Goal: Task Accomplishment & Management: Manage account settings

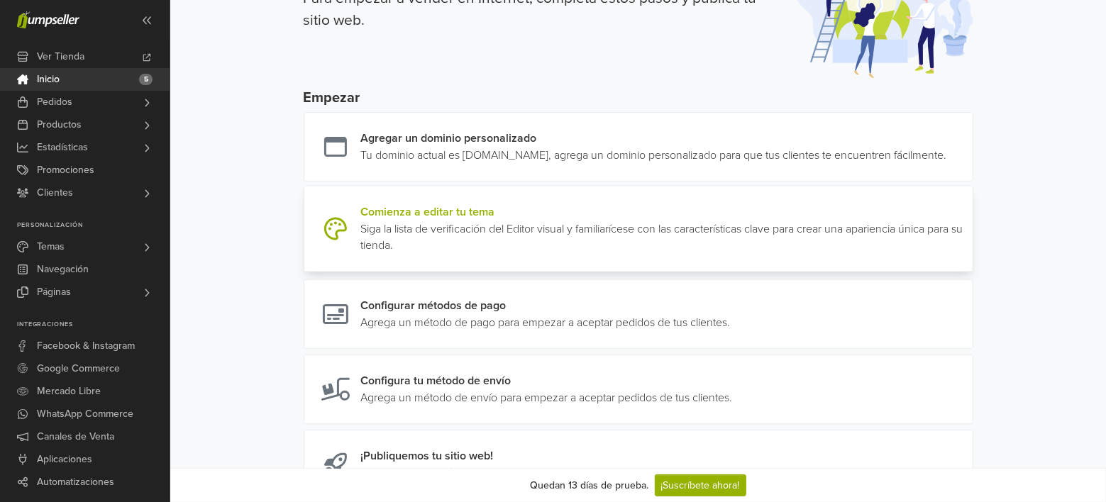
scroll to position [213, 0]
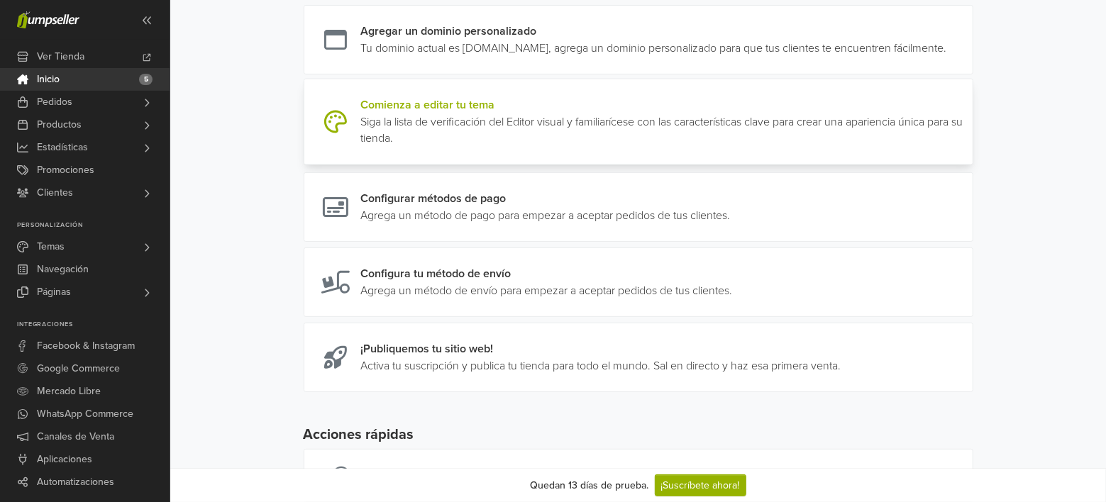
click at [967, 132] on link at bounding box center [967, 121] width 0 height 51
click at [967, 138] on link at bounding box center [967, 121] width 0 height 51
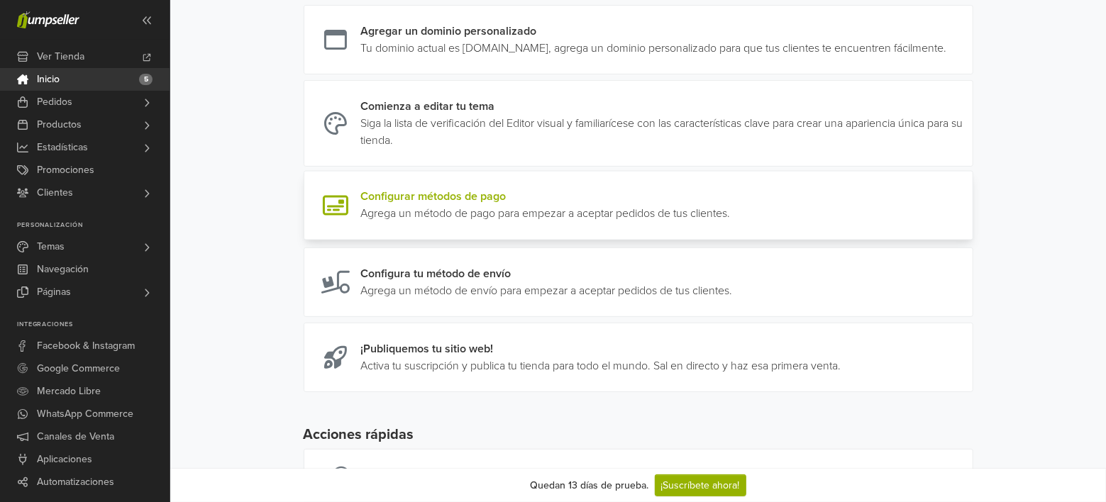
click at [730, 211] on link at bounding box center [730, 206] width 0 height 34
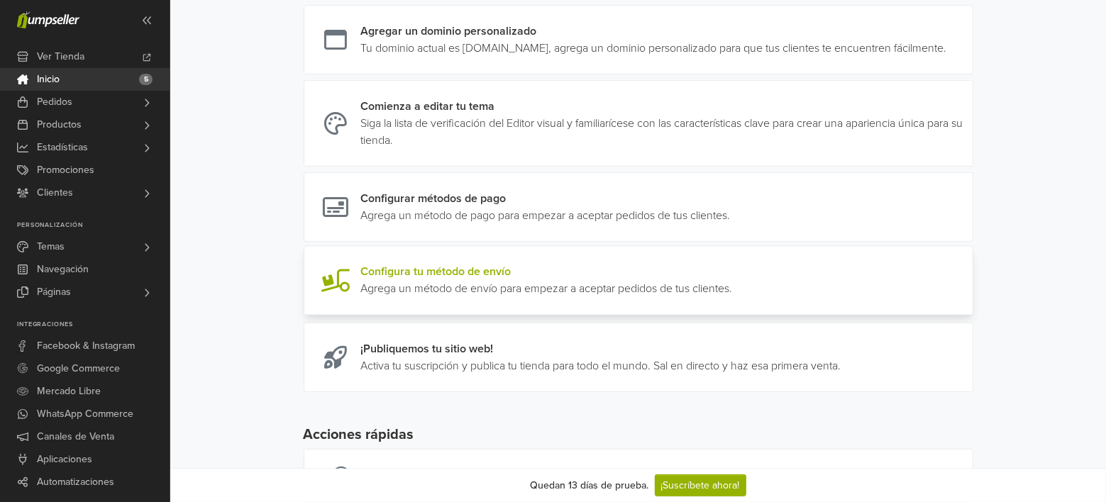
click at [733, 298] on link at bounding box center [733, 281] width 0 height 34
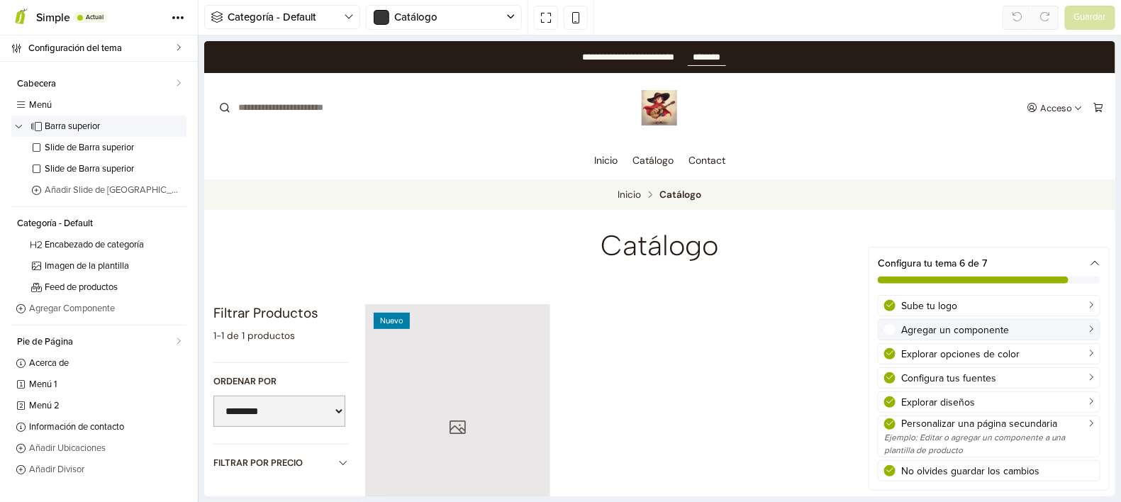
click at [969, 328] on div "Agregar un componente" at bounding box center [997, 330] width 193 height 15
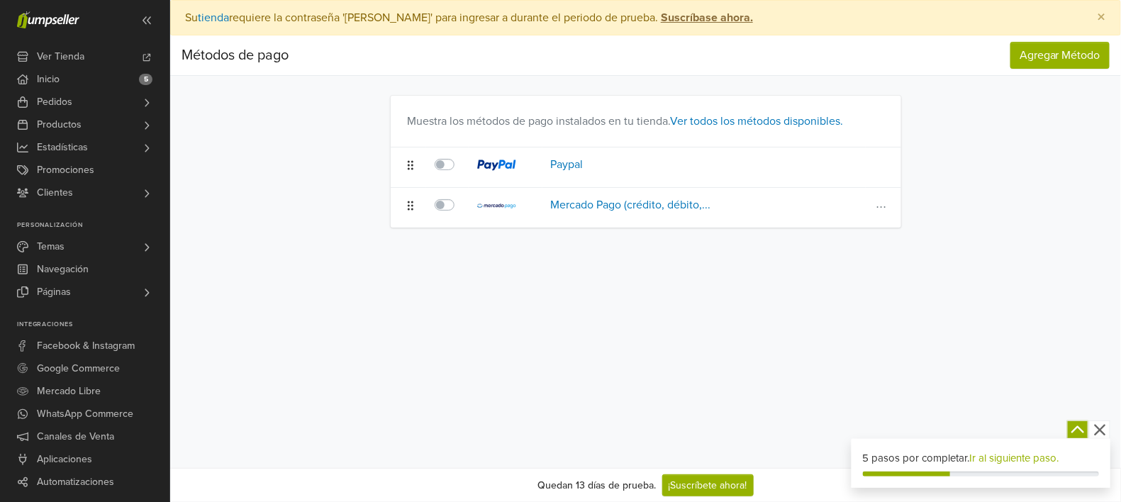
click at [431, 209] on td at bounding box center [447, 208] width 43 height 40
click at [460, 196] on label at bounding box center [460, 196] width 0 height 0
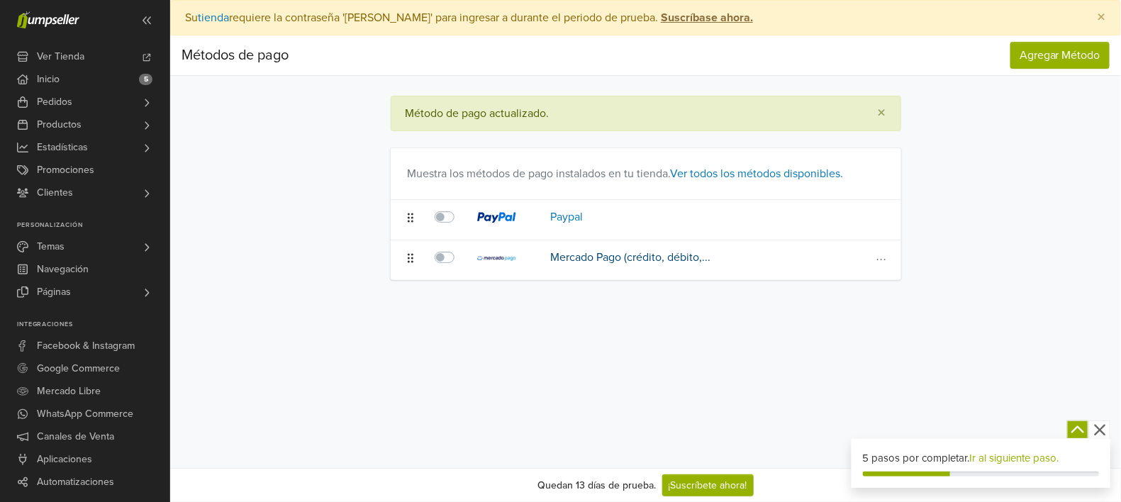
click at [625, 256] on link "Mercado Pago (crédito, débito,..." at bounding box center [631, 257] width 160 height 14
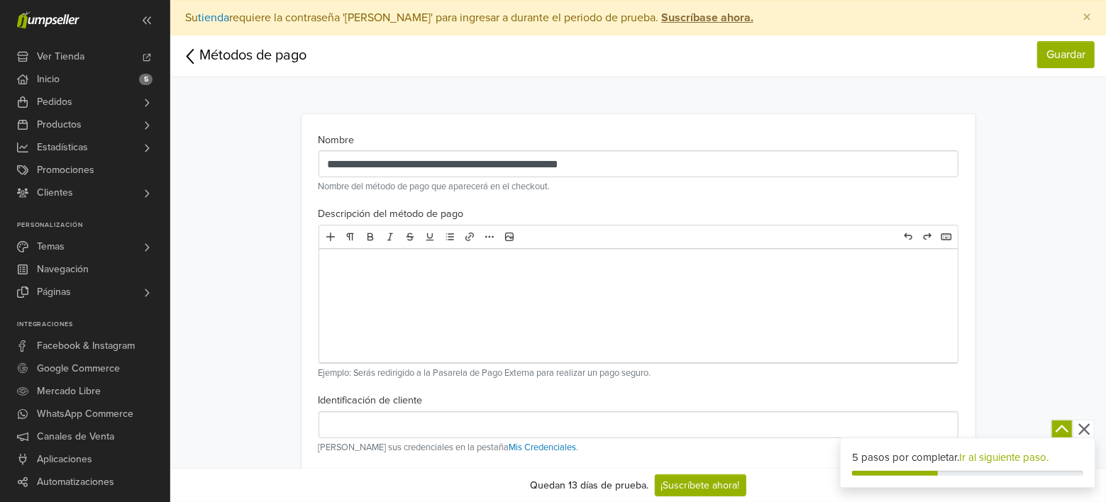
click at [1025, 184] on main "**********" at bounding box center [638, 447] width 808 height 672
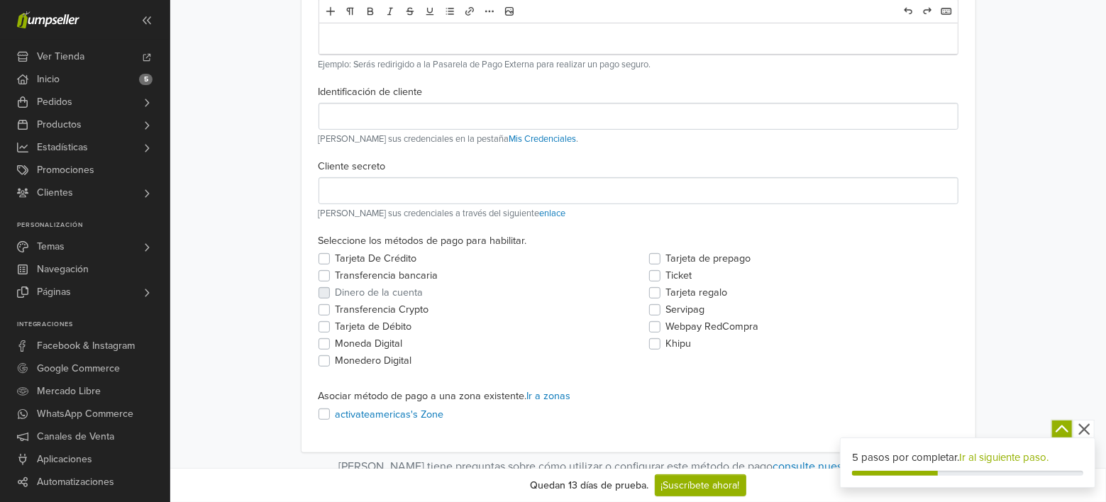
scroll to position [313, 0]
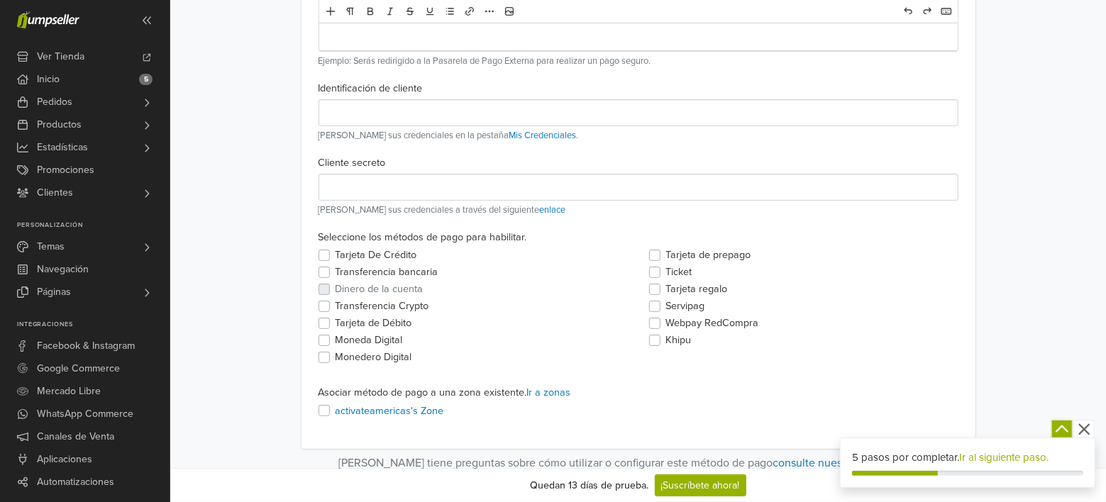
click at [1081, 433] on icon "button" at bounding box center [1083, 429] width 11 height 11
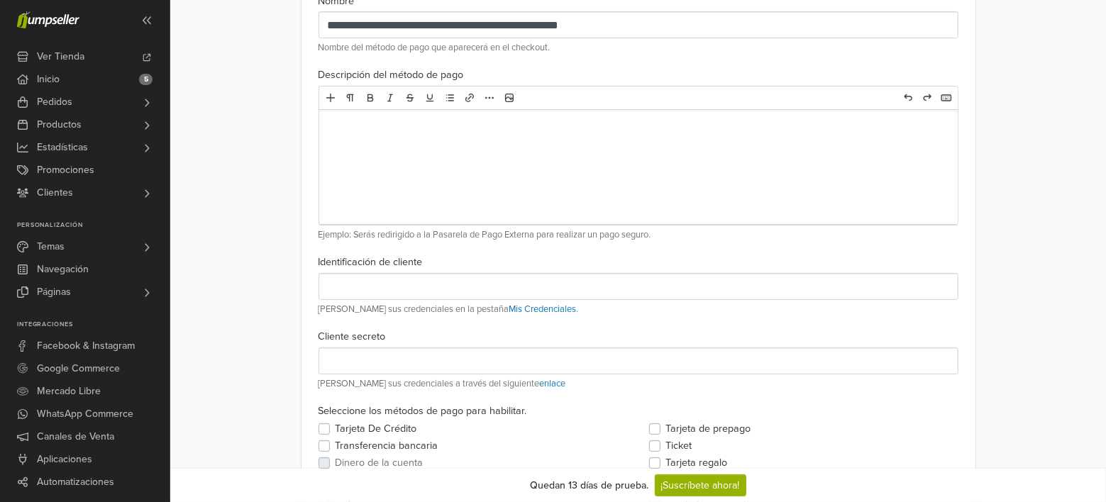
scroll to position [0, 0]
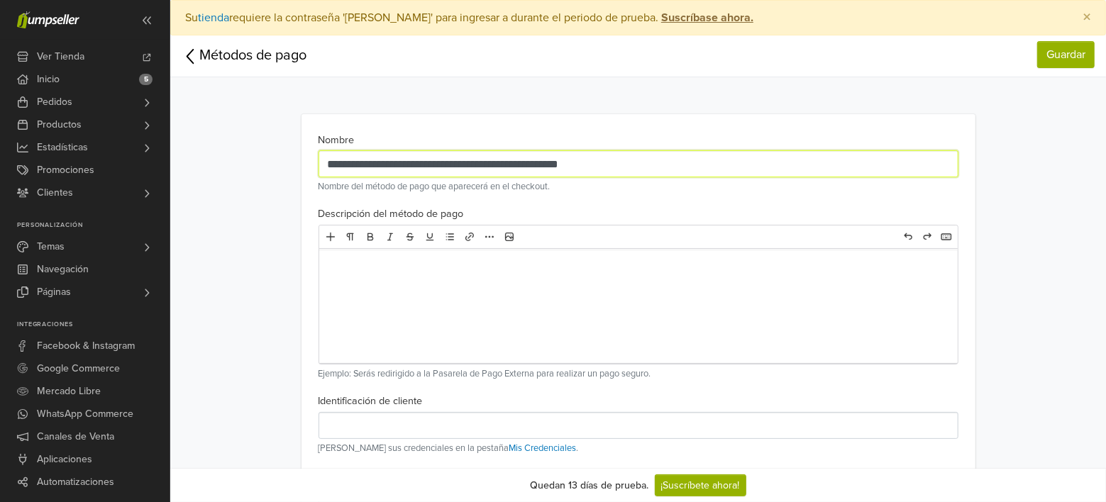
click at [703, 166] on input "**********" at bounding box center [638, 163] width 640 height 27
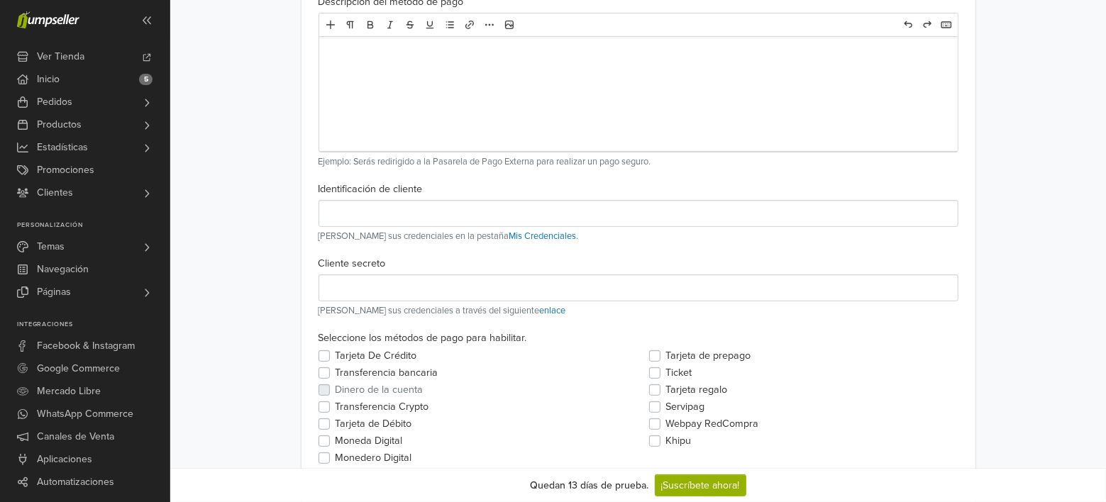
scroll to position [213, 0]
click at [535, 233] on link "Mis Credenciales" at bounding box center [542, 235] width 67 height 11
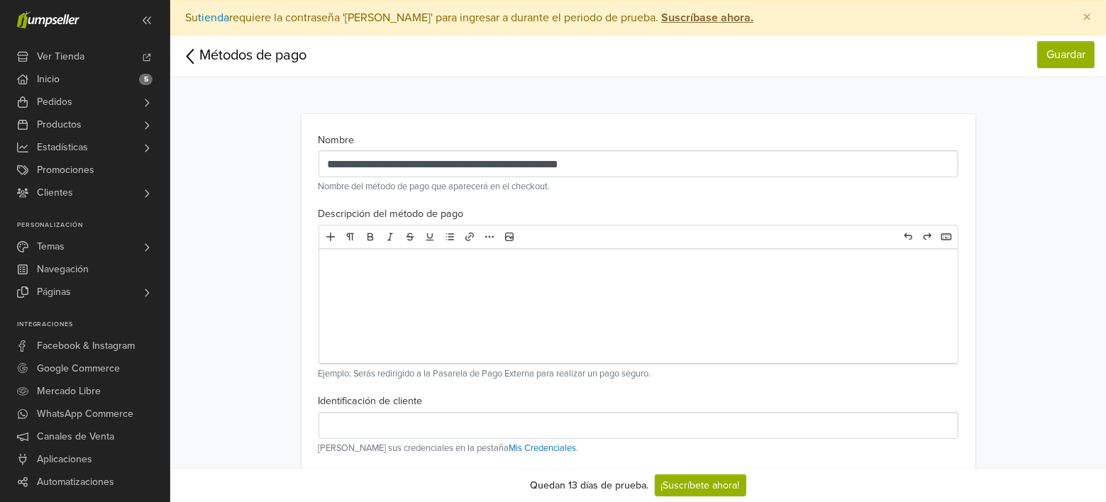
click at [191, 58] on icon at bounding box center [191, 56] width 18 height 22
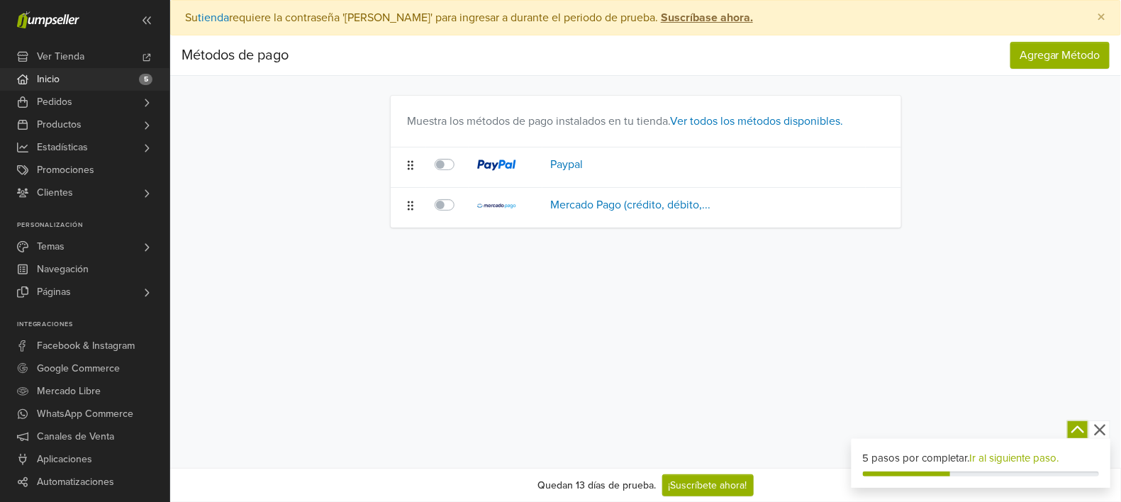
click at [81, 79] on link "Inicio 5" at bounding box center [84, 79] width 169 height 23
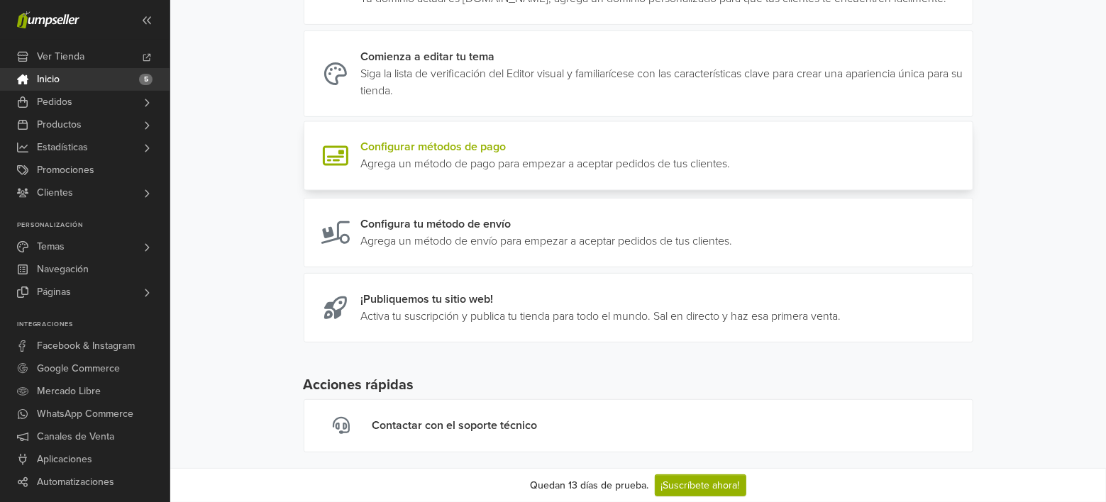
scroll to position [302, 0]
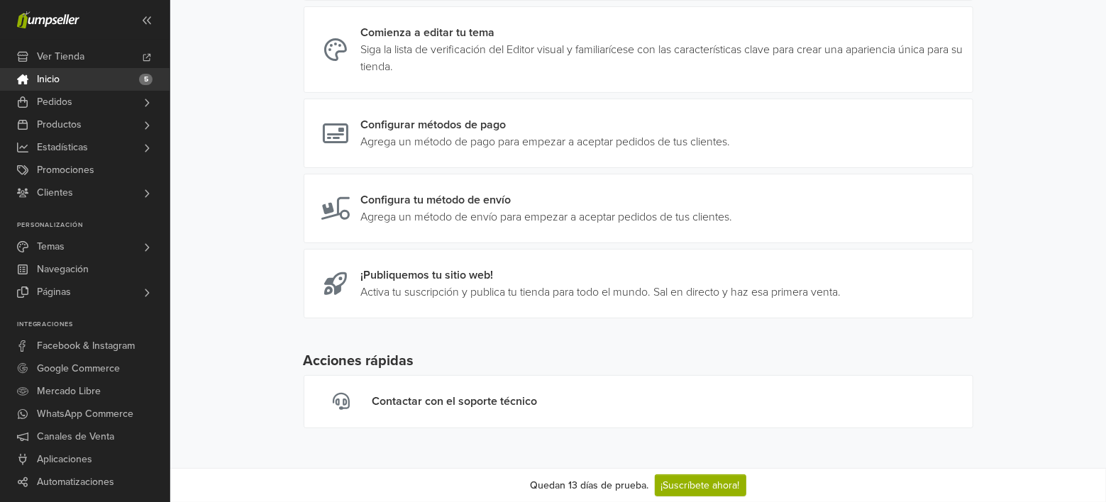
click at [75, 82] on link "Inicio 5" at bounding box center [84, 79] width 169 height 23
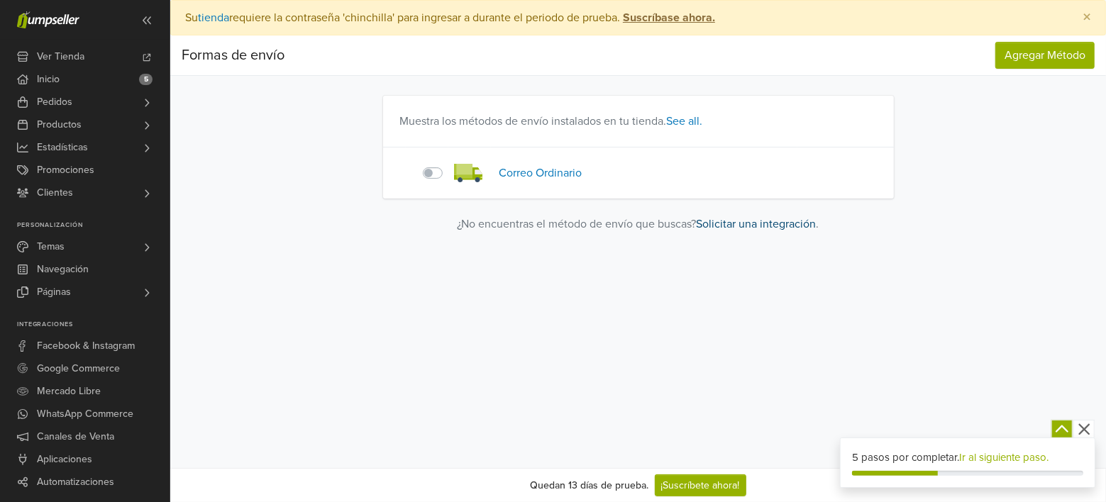
click at [766, 228] on link "Solicitar una integración" at bounding box center [756, 224] width 120 height 14
click at [43, 395] on span "Mercado Libre" at bounding box center [69, 391] width 64 height 23
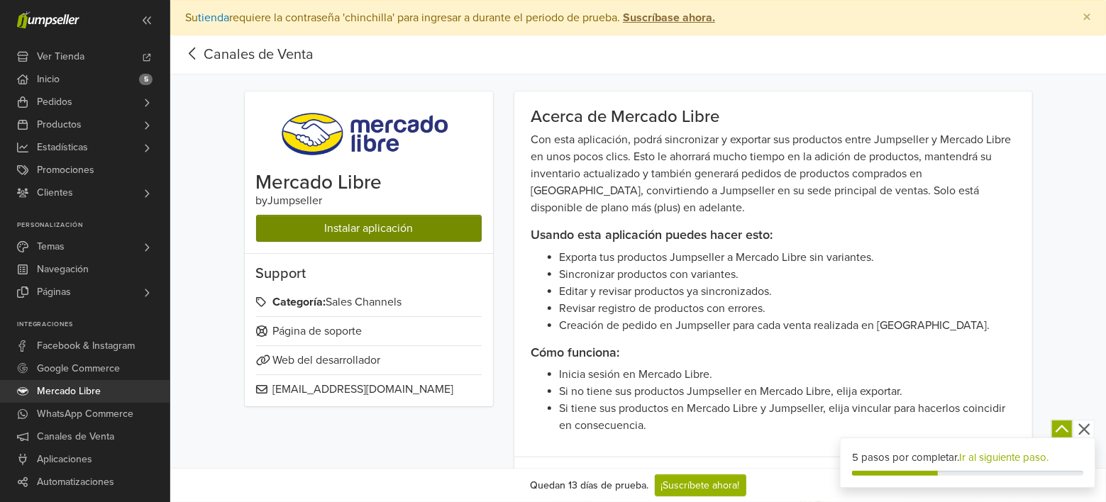
drag, startPoint x: 413, startPoint y: 236, endPoint x: 405, endPoint y: 236, distance: 8.5
click at [405, 236] on link "Instalar aplicación" at bounding box center [368, 228] width 225 height 27
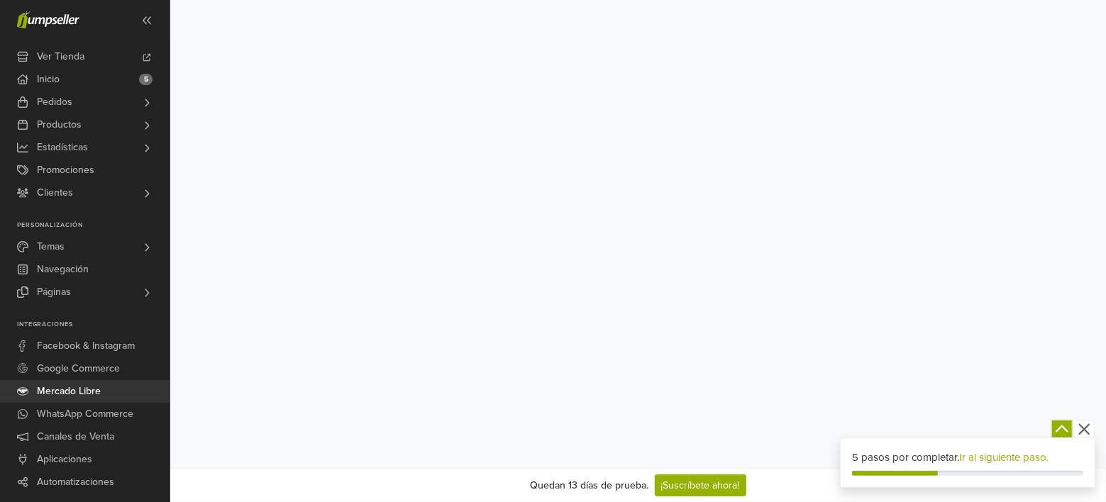
scroll to position [106, 0]
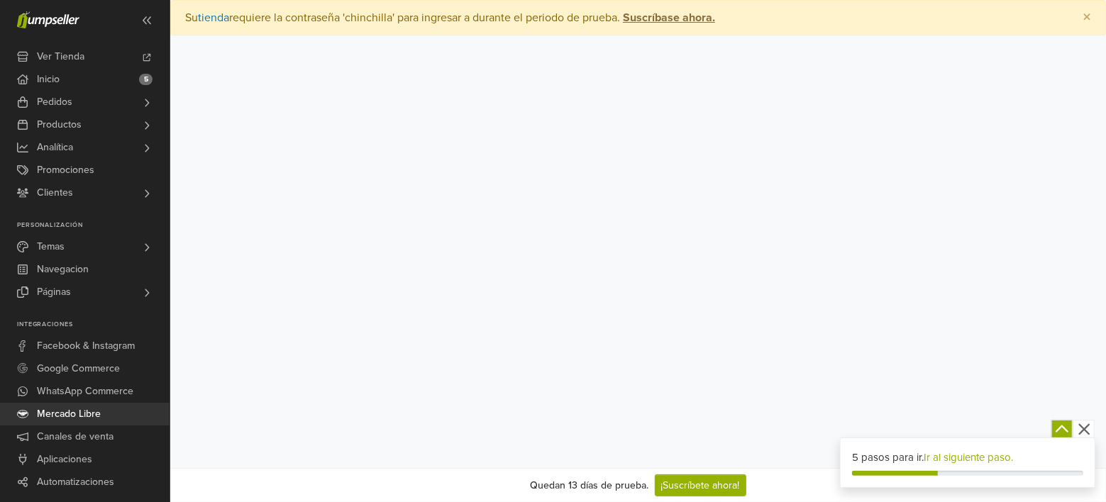
click at [1086, 436] on icon "button" at bounding box center [1084, 430] width 18 height 18
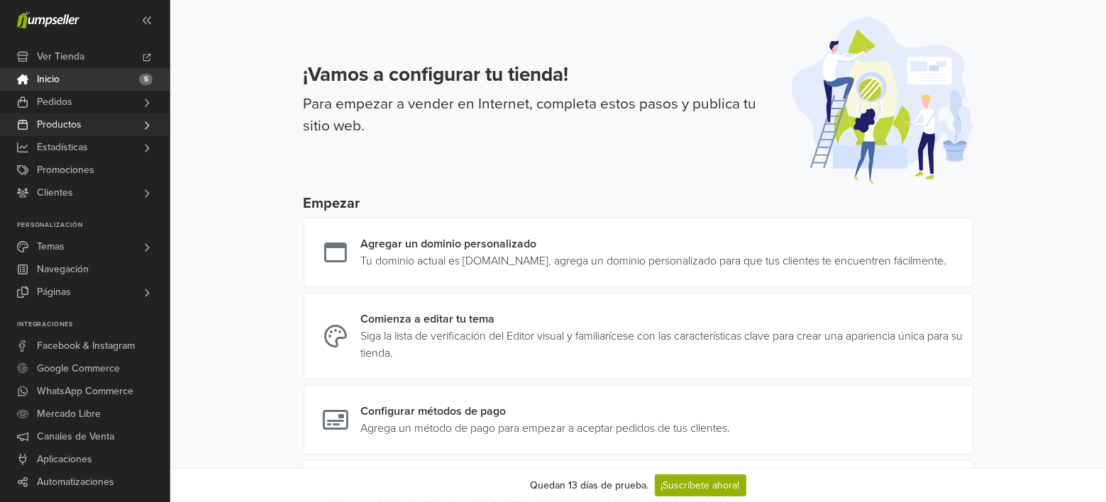
click at [91, 125] on link "Productos" at bounding box center [84, 124] width 169 height 23
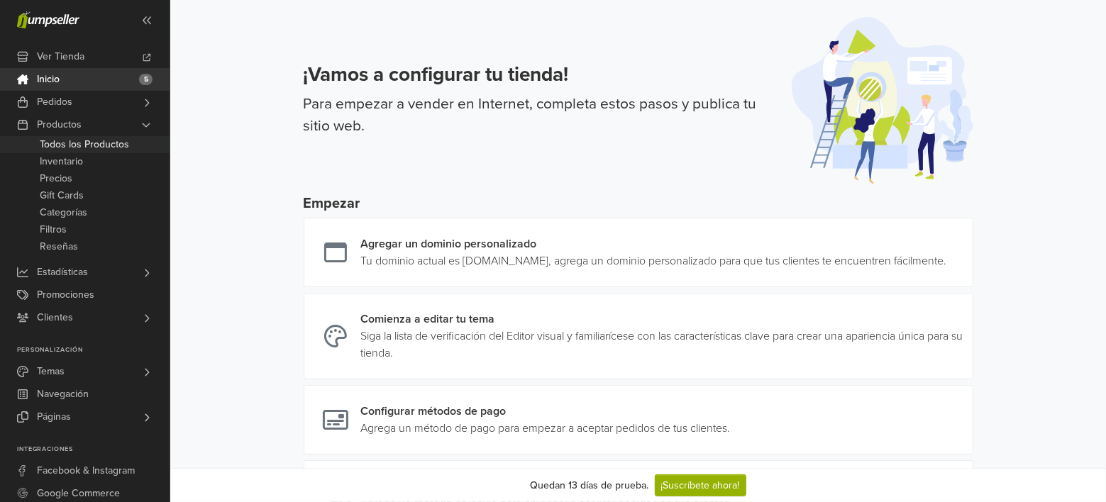
click at [98, 147] on span "Todos los Productos" at bounding box center [84, 144] width 89 height 17
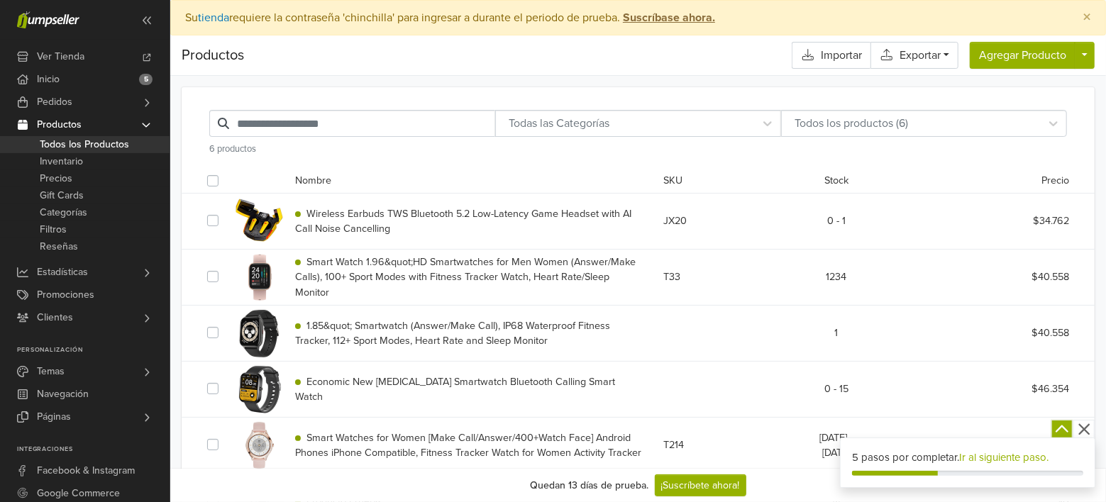
click at [1083, 433] on icon "button" at bounding box center [1084, 430] width 18 height 18
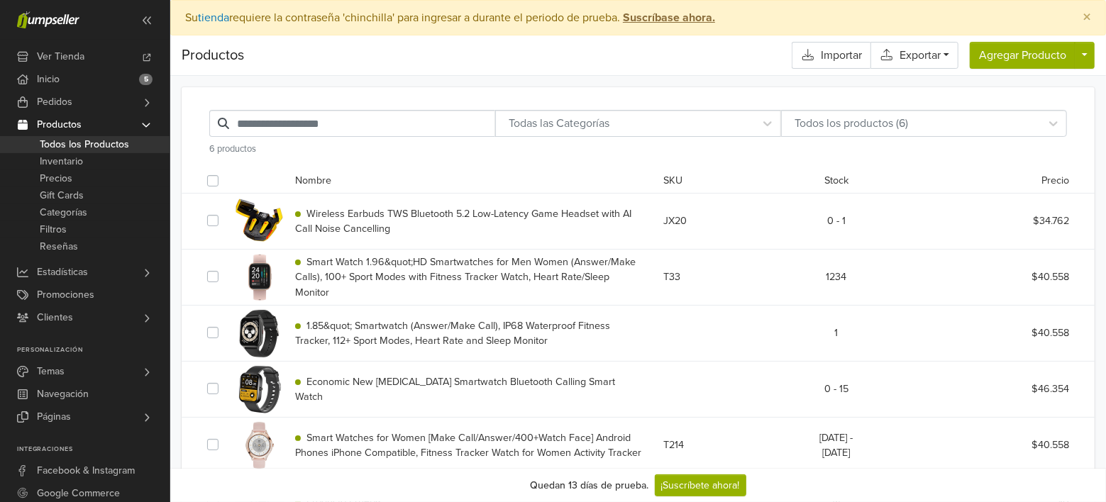
click at [224, 213] on label at bounding box center [224, 213] width 0 height 0
click at [285, 182] on link "Acciones" at bounding box center [262, 181] width 55 height 17
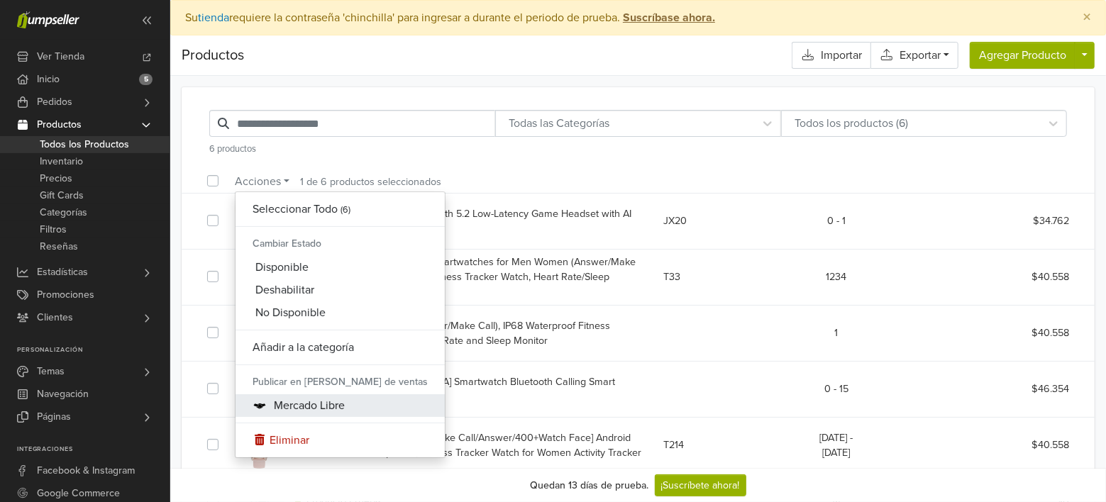
click at [325, 406] on link "Mercado Libre" at bounding box center [339, 405] width 209 height 23
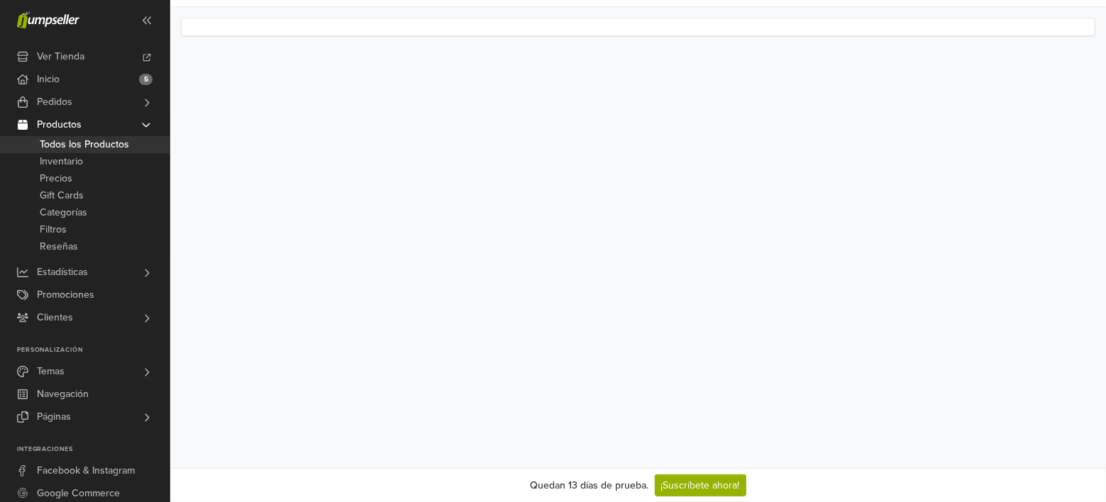
scroll to position [69, 0]
